Goal: Information Seeking & Learning: Learn about a topic

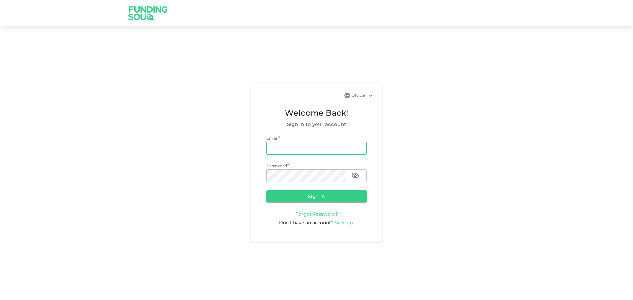
click at [325, 152] on input "email" at bounding box center [316, 148] width 100 height 13
type input "[EMAIL_ADDRESS][DOMAIN_NAME]"
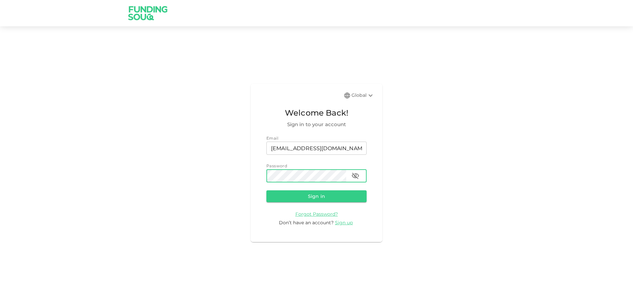
click at [266, 190] on button "Sign in" at bounding box center [316, 196] width 100 height 12
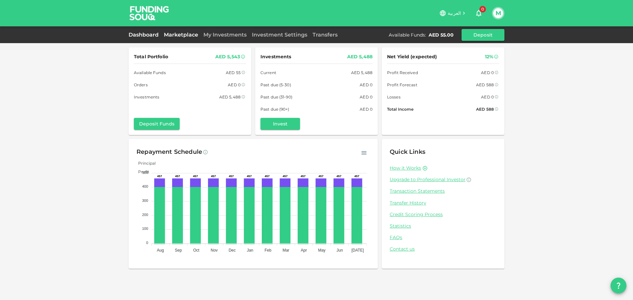
click at [176, 32] on div "Dashboard Marketplace My Investments Investment Settings Transfers Available Fu…" at bounding box center [317, 35] width 376 height 12
click at [179, 35] on link "Marketplace" at bounding box center [181, 35] width 40 height 6
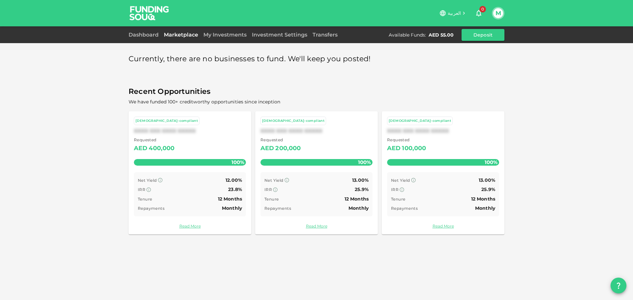
click at [218, 31] on div "My Investments" at bounding box center [225, 35] width 48 height 8
click at [217, 32] on link "My Investments" at bounding box center [225, 35] width 48 height 6
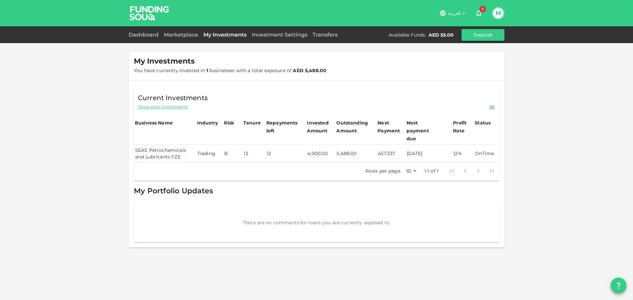
drag, startPoint x: 230, startPoint y: 149, endPoint x: 239, endPoint y: 147, distance: 9.4
click at [239, 147] on td "B" at bounding box center [232, 153] width 19 height 17
drag, startPoint x: 140, startPoint y: 146, endPoint x: 180, endPoint y: 152, distance: 40.5
click at [180, 152] on td "SEAS Petrochemicals and Lubricants FZE" at bounding box center [165, 153] width 62 height 17
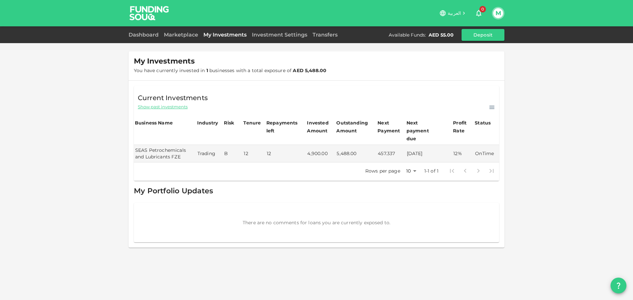
click at [184, 29] on div "Dashboard Marketplace My Investments Investment Settings Transfers Available Fu…" at bounding box center [317, 35] width 376 height 12
click at [181, 33] on link "Marketplace" at bounding box center [181, 35] width 40 height 6
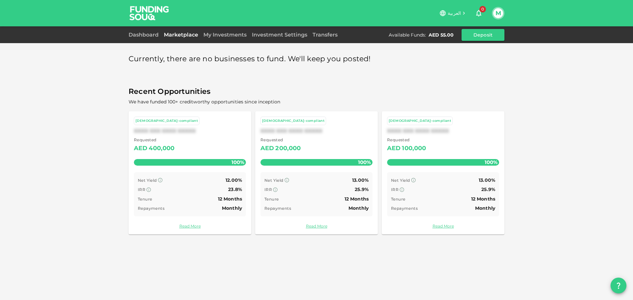
click at [187, 225] on link "Read More" at bounding box center [190, 226] width 112 height 6
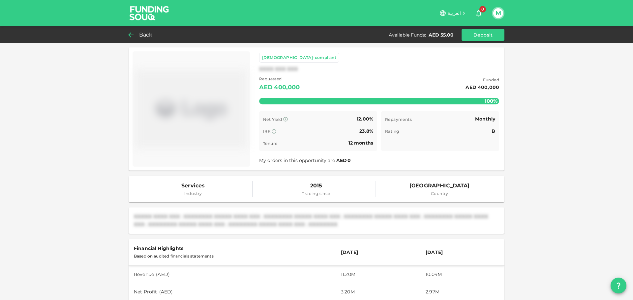
click at [146, 35] on span "Back" at bounding box center [146, 34] width 14 height 9
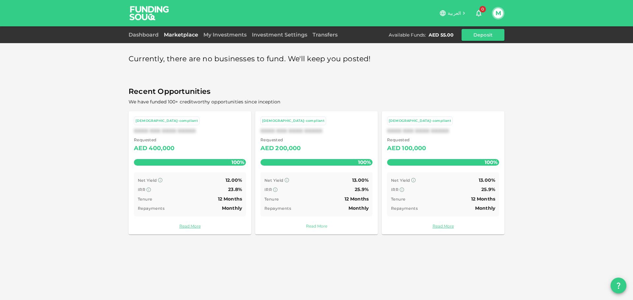
click at [311, 225] on link "Read More" at bounding box center [316, 226] width 112 height 6
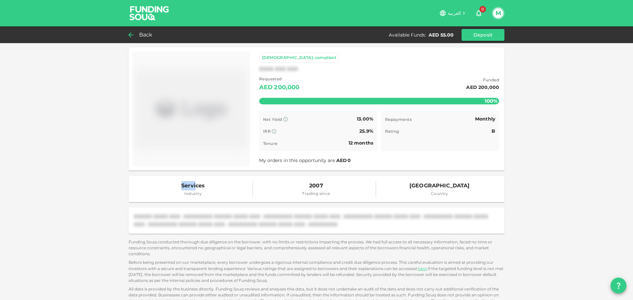
drag, startPoint x: 179, startPoint y: 186, endPoint x: 197, endPoint y: 181, distance: 19.0
click at [195, 185] on span "Services" at bounding box center [192, 185] width 23 height 9
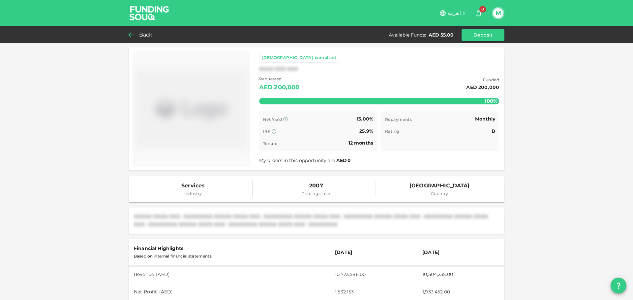
click at [147, 32] on span "Back" at bounding box center [146, 34] width 14 height 9
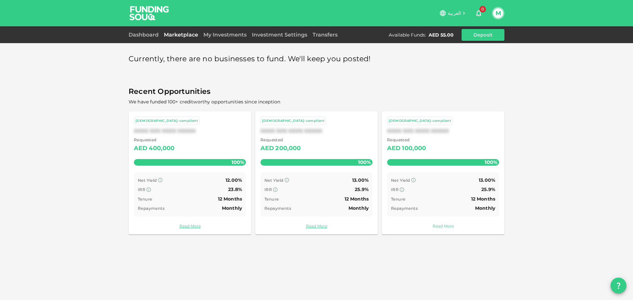
click at [454, 224] on link "Read More" at bounding box center [443, 226] width 112 height 6
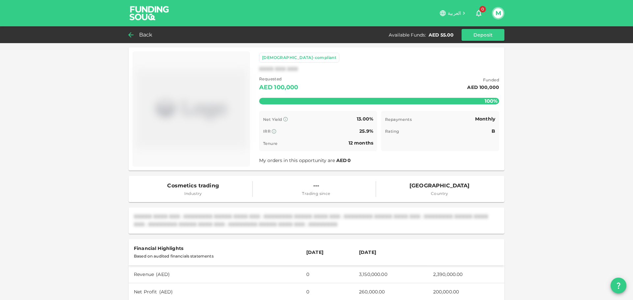
click at [139, 33] on span "Back" at bounding box center [146, 34] width 14 height 9
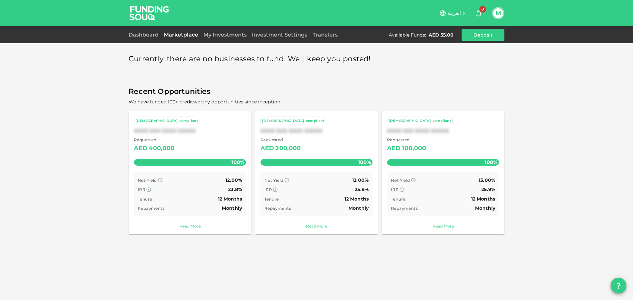
click at [319, 229] on link "Read More" at bounding box center [316, 226] width 112 height 6
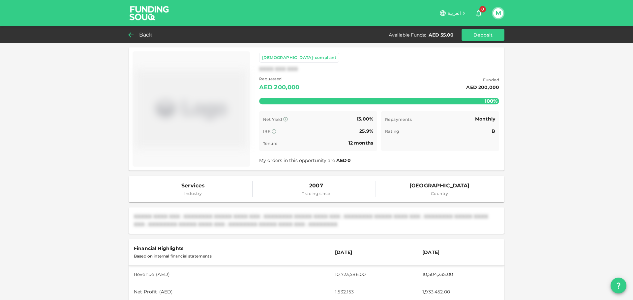
click at [129, 39] on div "Back Available Funds : AED 55.00 Deposit" at bounding box center [316, 34] width 633 height 17
click at [136, 37] on div "Back" at bounding box center [142, 34] width 27 height 9
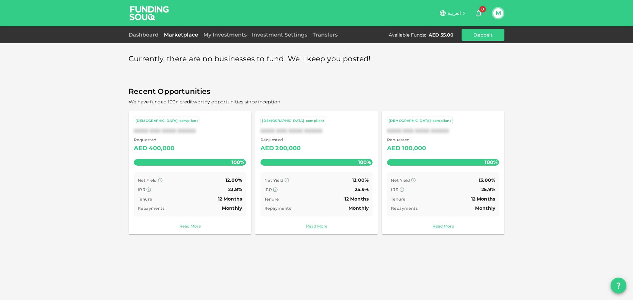
click at [184, 227] on link "Read More" at bounding box center [190, 226] width 112 height 6
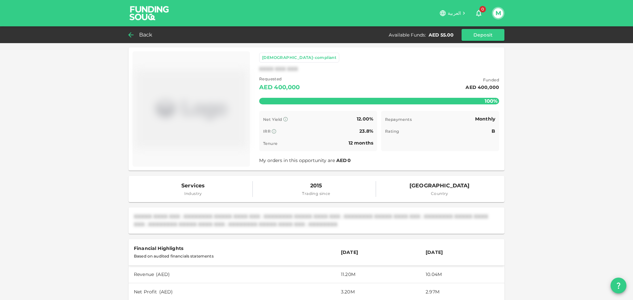
click at [140, 34] on span "Back" at bounding box center [146, 34] width 14 height 9
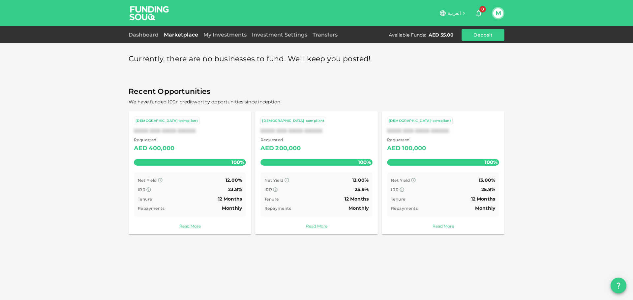
click at [445, 224] on link "Read More" at bounding box center [443, 226] width 112 height 6
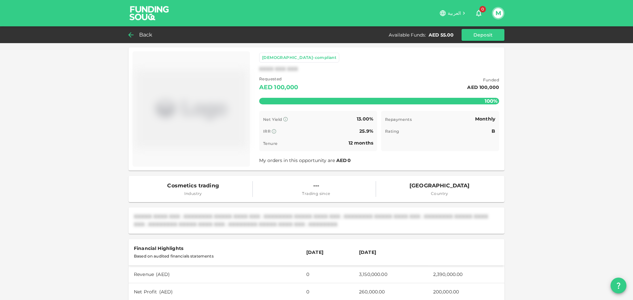
click at [149, 30] on div "Back Available Funds : AED 55.00 Deposit" at bounding box center [317, 35] width 376 height 12
click at [149, 33] on span "Back" at bounding box center [146, 34] width 14 height 9
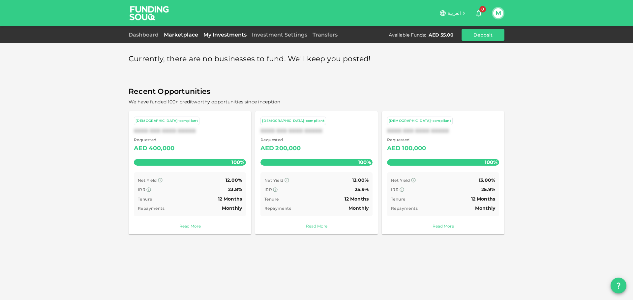
click at [217, 36] on link "My Investments" at bounding box center [225, 35] width 48 height 6
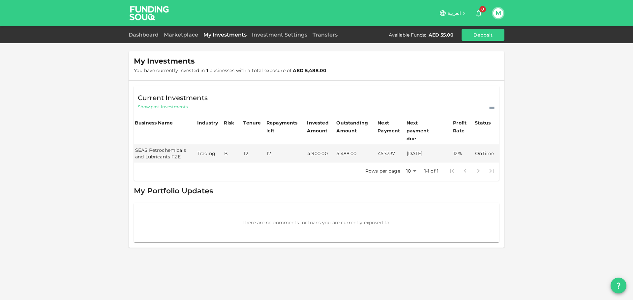
click at [127, 34] on div "Dashboard Marketplace My Investments Investment Settings Transfers Available Fu…" at bounding box center [316, 34] width 633 height 17
click at [132, 33] on link "Dashboard" at bounding box center [145, 35] width 33 height 6
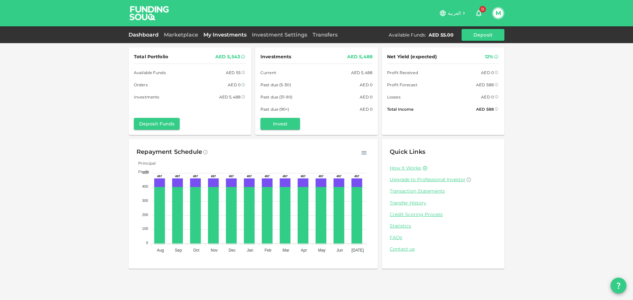
click at [242, 37] on link "My Investments" at bounding box center [225, 35] width 48 height 6
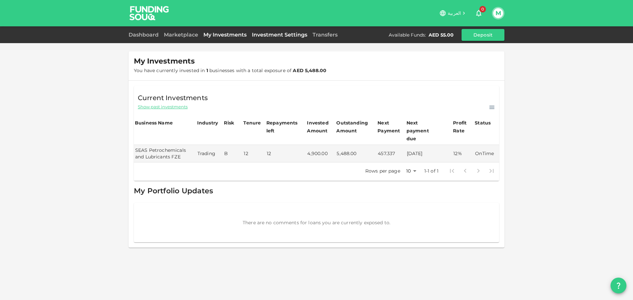
click at [252, 36] on link "Investment Settings" at bounding box center [279, 35] width 61 height 6
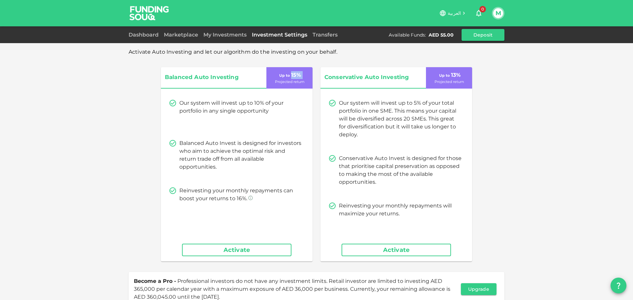
click at [287, 79] on div "Up to 15 % Projected return" at bounding box center [289, 77] width 46 height 21
click at [287, 79] on p "Projected return" at bounding box center [289, 82] width 29 height 6
click at [172, 38] on div "Marketplace" at bounding box center [181, 35] width 40 height 8
click at [137, 35] on link "Dashboard" at bounding box center [145, 35] width 33 height 6
